Goal: Navigation & Orientation: Find specific page/section

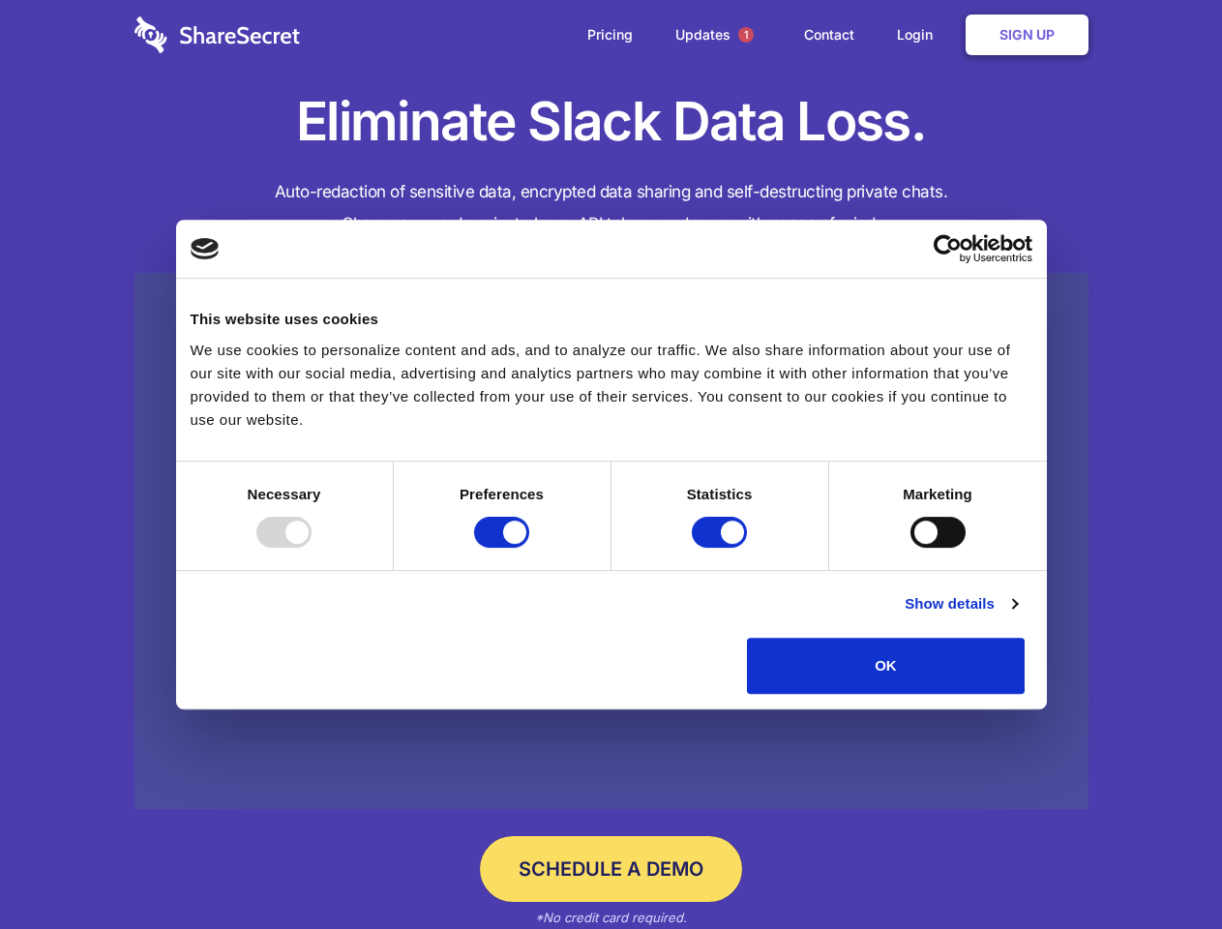
click at [312, 548] on div at bounding box center [283, 532] width 55 height 31
click at [529, 548] on input "Preferences" at bounding box center [501, 532] width 55 height 31
checkbox input "false"
click at [722, 548] on input "Statistics" at bounding box center [719, 532] width 55 height 31
checkbox input "false"
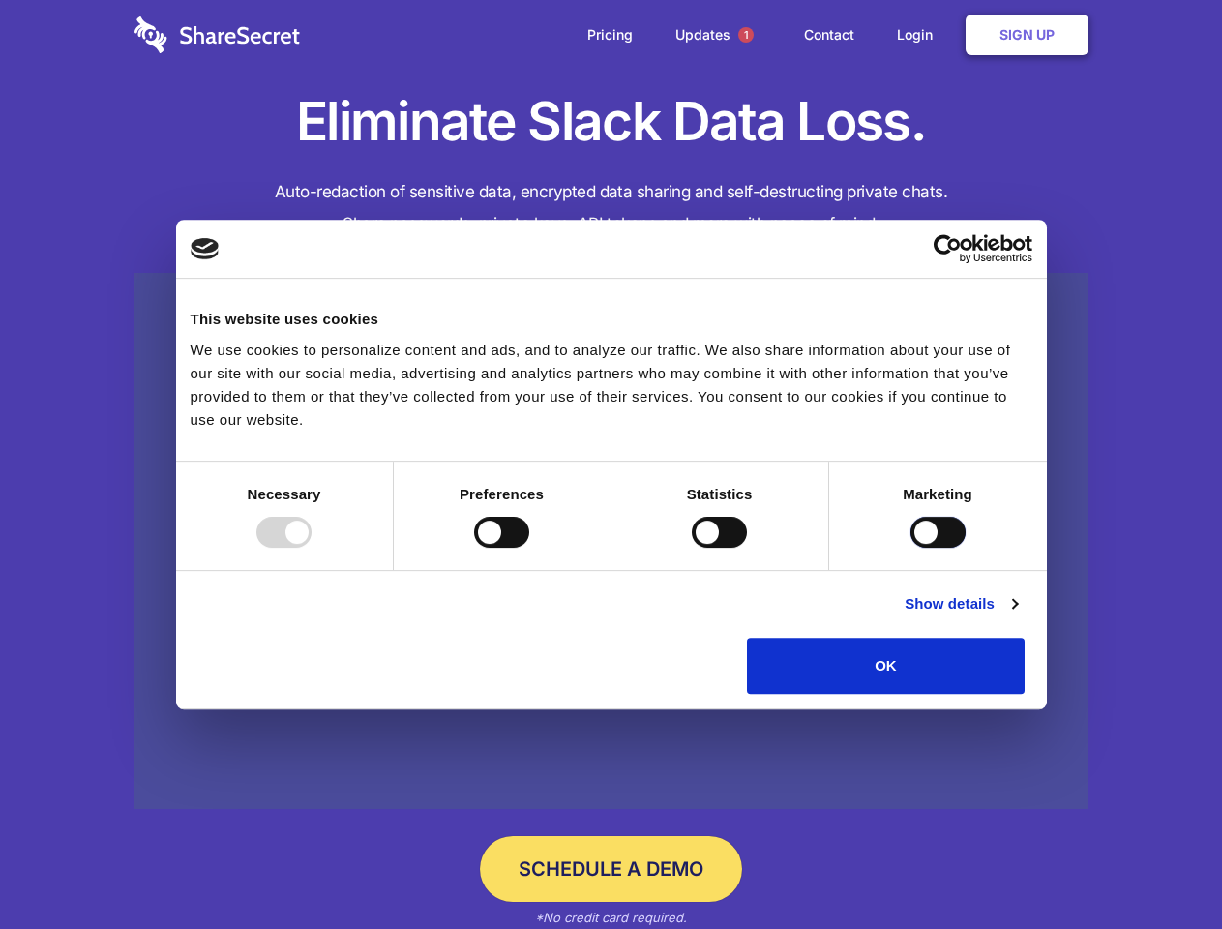
click at [911, 548] on input "Marketing" at bounding box center [938, 532] width 55 height 31
checkbox input "true"
click at [1017, 615] on link "Show details" at bounding box center [961, 603] width 112 height 23
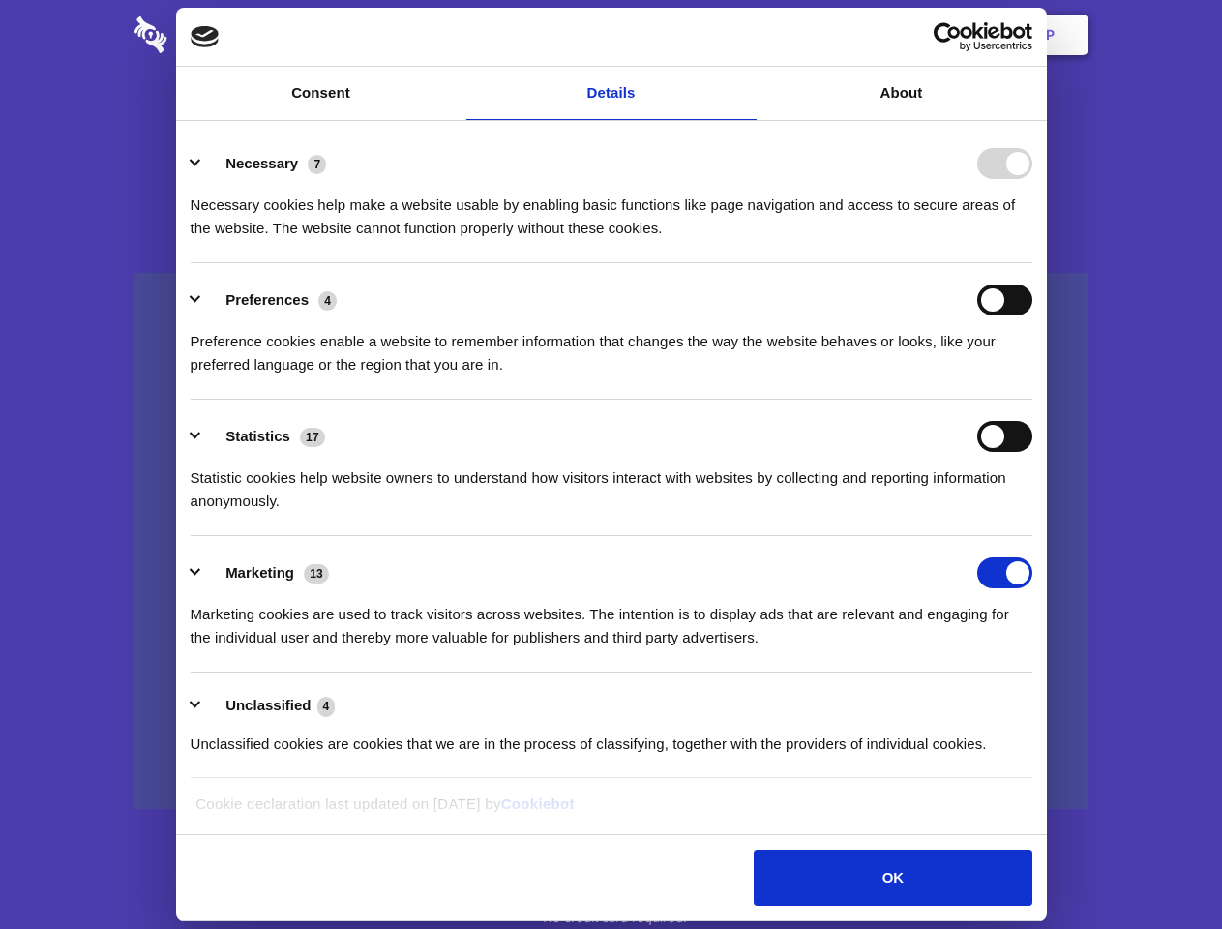
click at [1033, 263] on li "Necessary 7 Necessary cookies help make a website usable by enabling basic func…" at bounding box center [612, 195] width 842 height 136
click at [745, 35] on span "1" at bounding box center [745, 34] width 15 height 15
